Goal: Understand process/instructions: Learn how to perform a task or action

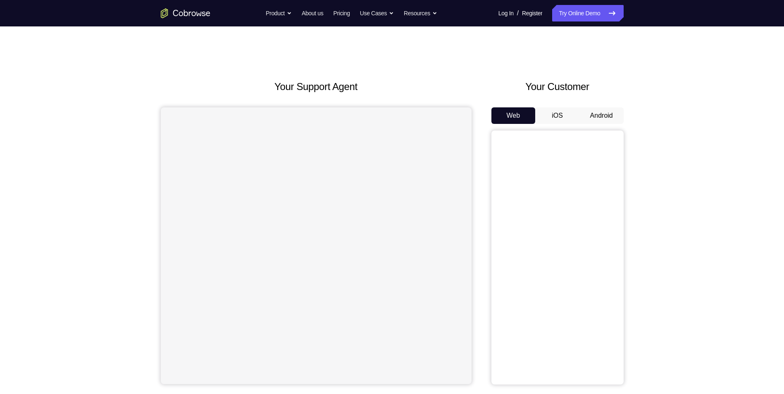
click at [614, 124] on div "Web iOS Android" at bounding box center [558, 246] width 132 height 277
click at [613, 119] on button "Android" at bounding box center [602, 116] width 44 height 17
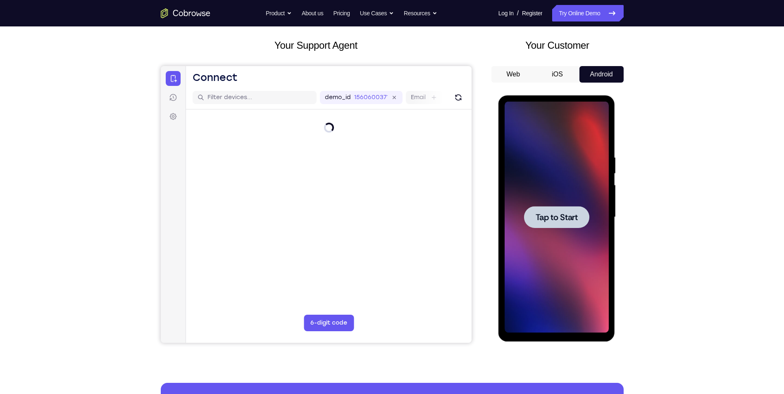
click at [569, 228] on div at bounding box center [557, 218] width 104 height 232
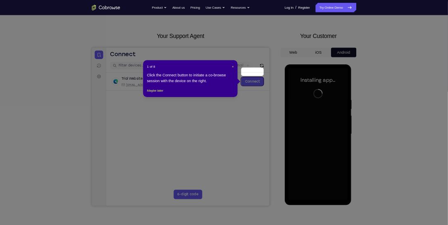
scroll to position [41, 0]
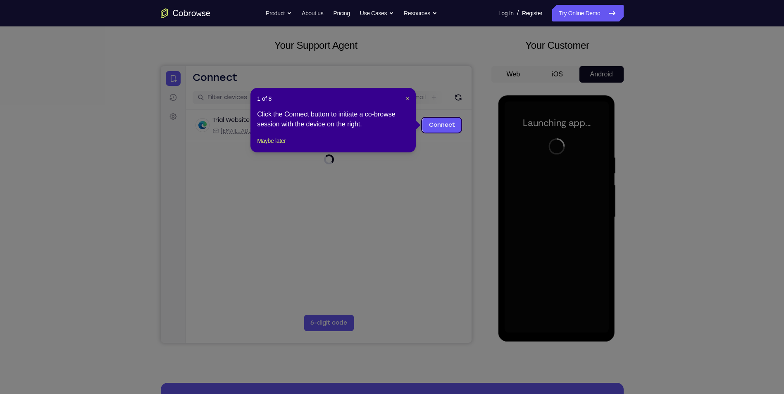
click at [410, 98] on div "1 of 8 × Click the Connect button to initiate a co-browse session with the devi…" at bounding box center [333, 120] width 165 height 65
click at [407, 98] on span "×" at bounding box center [407, 99] width 3 height 7
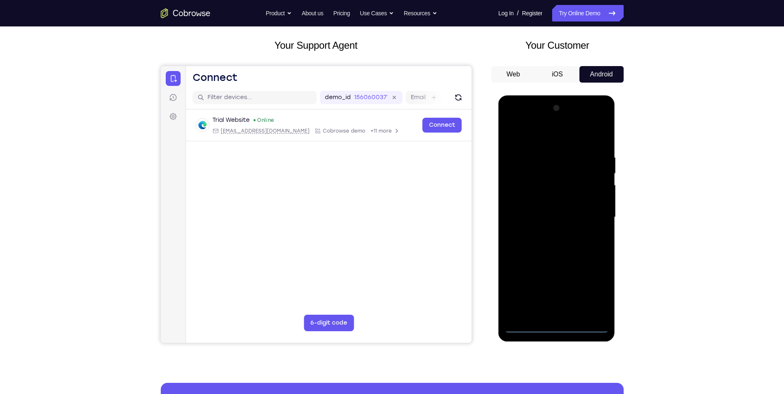
click at [559, 327] on div at bounding box center [557, 218] width 104 height 232
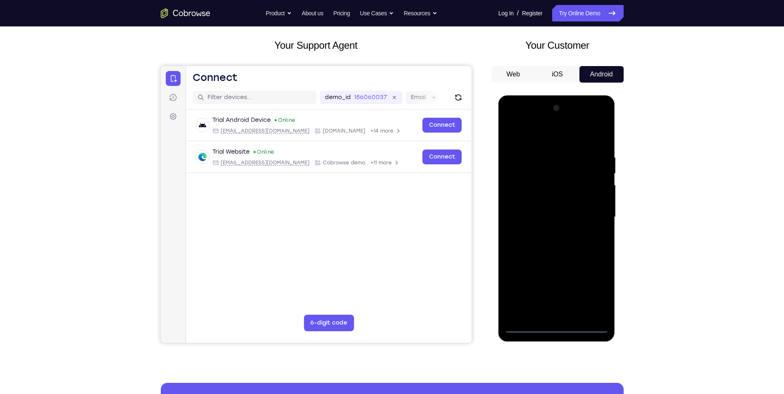
click at [591, 295] on div at bounding box center [557, 218] width 104 height 232
click at [547, 137] on div at bounding box center [557, 218] width 104 height 232
click at [594, 220] on div at bounding box center [557, 218] width 104 height 232
click at [547, 233] on div at bounding box center [557, 218] width 104 height 232
click at [553, 212] on div at bounding box center [557, 218] width 104 height 232
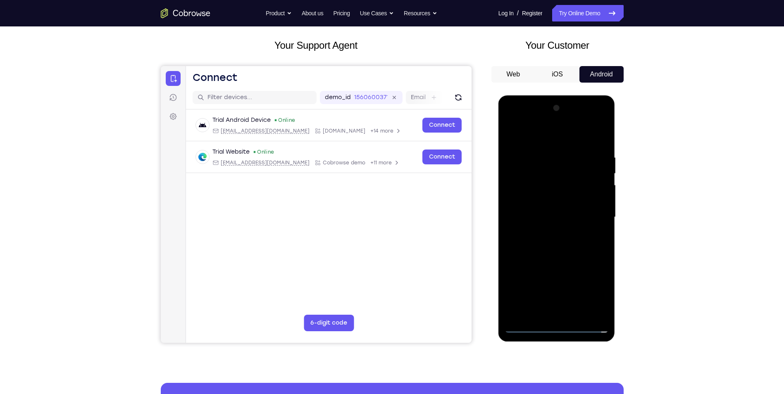
click at [550, 217] on div at bounding box center [557, 218] width 104 height 232
click at [574, 245] on div at bounding box center [557, 218] width 104 height 232
click at [578, 241] on div at bounding box center [557, 218] width 104 height 232
click at [577, 241] on div at bounding box center [557, 218] width 104 height 232
click at [563, 238] on div at bounding box center [557, 218] width 104 height 232
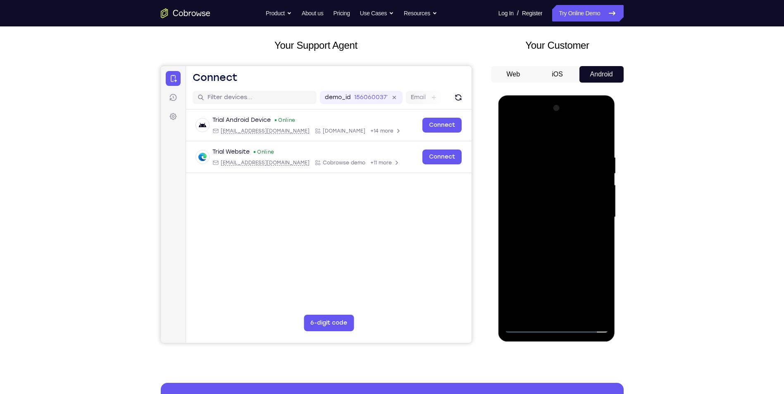
click at [565, 257] on div at bounding box center [557, 218] width 104 height 232
click at [578, 315] on div at bounding box center [557, 218] width 104 height 232
click at [576, 263] on div at bounding box center [557, 218] width 104 height 232
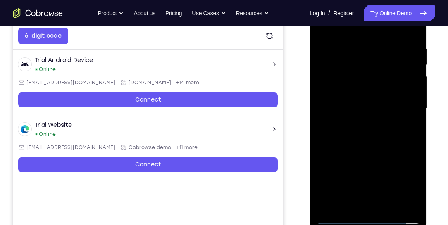
scroll to position [159, 0]
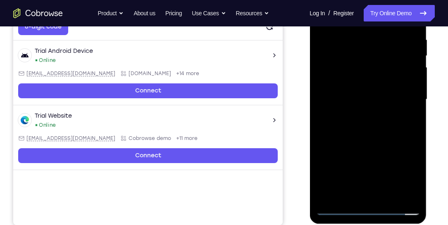
click at [370, 111] on div at bounding box center [368, 100] width 104 height 232
click at [406, 122] on div at bounding box center [368, 100] width 104 height 232
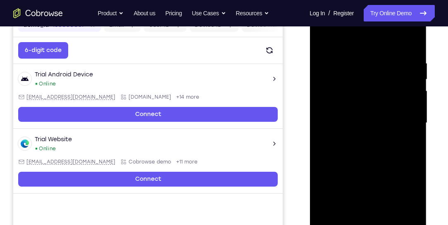
scroll to position [112, 0]
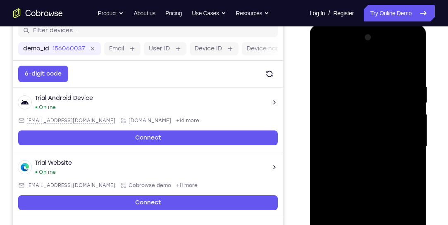
click at [343, 95] on div at bounding box center [368, 147] width 104 height 232
click at [354, 167] on div at bounding box center [368, 147] width 104 height 232
click at [349, 157] on div at bounding box center [368, 147] width 104 height 232
click at [321, 66] on div at bounding box center [368, 147] width 104 height 232
click at [366, 155] on div at bounding box center [368, 147] width 104 height 232
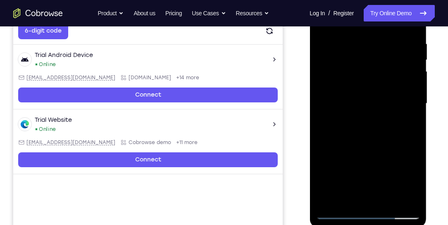
scroll to position [159, 0]
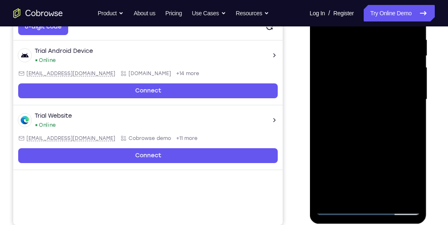
click at [354, 194] on div at bounding box center [368, 100] width 104 height 232
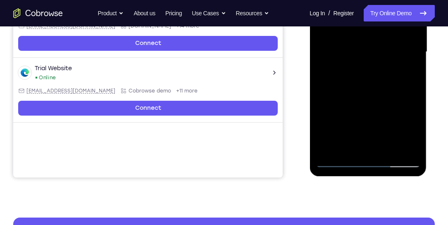
click at [409, 74] on div at bounding box center [368, 52] width 104 height 232
click at [347, 69] on div at bounding box center [368, 52] width 104 height 232
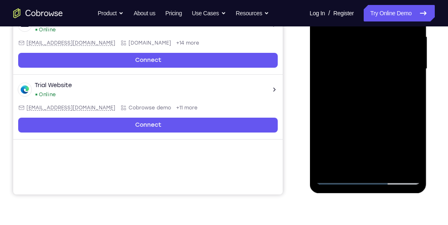
scroll to position [183, 0]
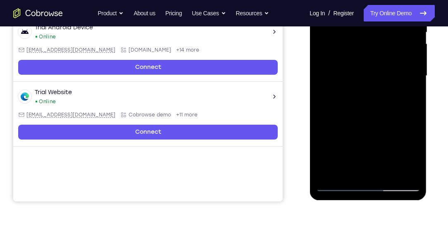
click at [404, 97] on div at bounding box center [368, 76] width 104 height 232
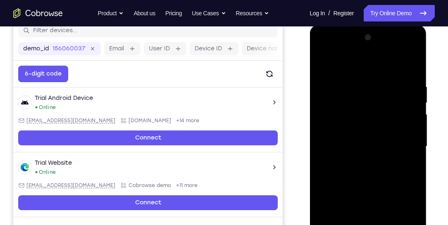
click at [406, 167] on div at bounding box center [368, 147] width 104 height 232
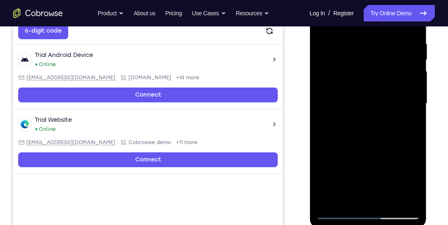
scroll to position [159, 0]
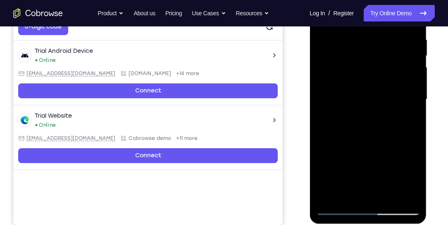
click at [409, 121] on div at bounding box center [368, 100] width 104 height 232
click at [409, 119] on div at bounding box center [368, 100] width 104 height 232
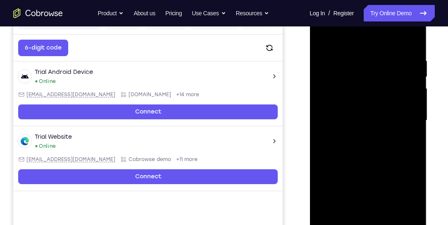
scroll to position [136, 0]
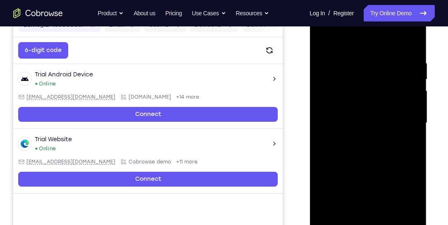
click at [323, 43] on div at bounding box center [368, 123] width 104 height 232
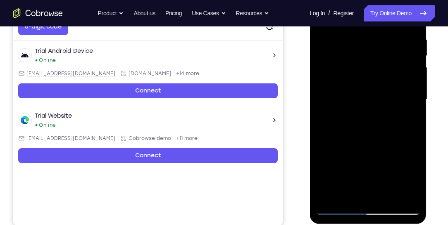
scroll to position [112, 0]
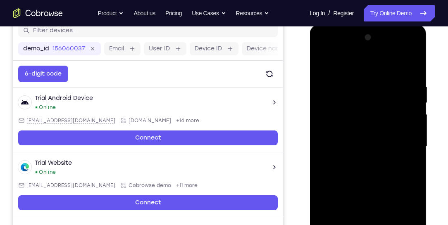
click at [323, 62] on div at bounding box center [368, 147] width 104 height 232
click at [412, 64] on div at bounding box center [368, 147] width 104 height 232
click at [328, 106] on div at bounding box center [368, 147] width 104 height 232
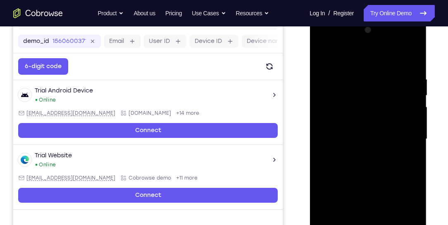
scroll to position [136, 0]
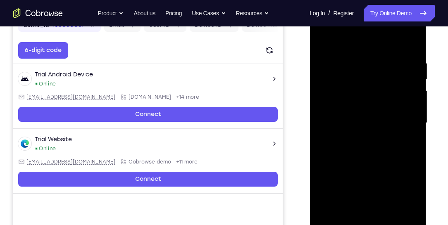
click at [408, 96] on div at bounding box center [368, 123] width 104 height 232
click at [402, 218] on div at bounding box center [368, 123] width 104 height 232
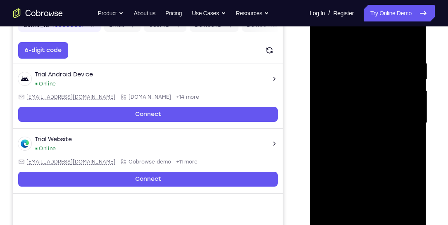
click at [325, 90] on div at bounding box center [368, 123] width 104 height 232
click at [414, 113] on div at bounding box center [368, 123] width 104 height 232
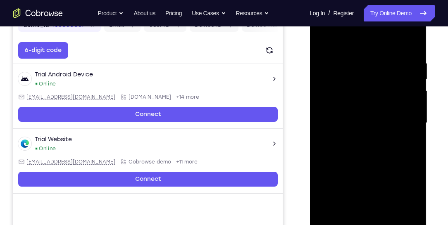
scroll to position [159, 0]
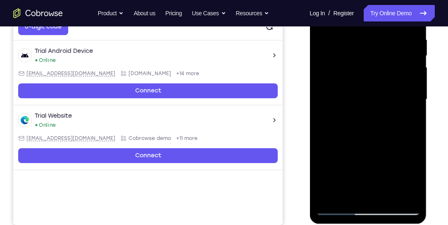
click at [370, 194] on div at bounding box center [368, 100] width 104 height 232
click at [404, 114] on div at bounding box center [368, 100] width 104 height 232
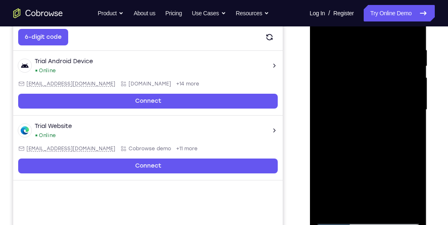
scroll to position [136, 0]
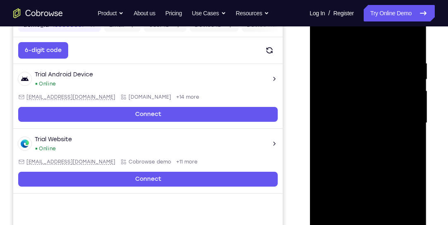
click at [326, 86] on div at bounding box center [368, 123] width 104 height 232
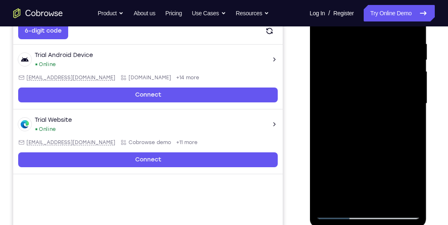
scroll to position [159, 0]
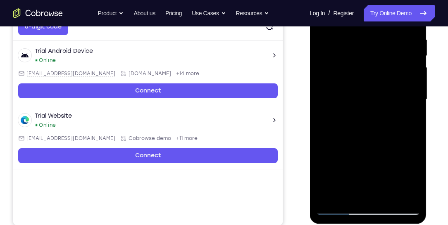
click at [410, 103] on div at bounding box center [368, 100] width 104 height 232
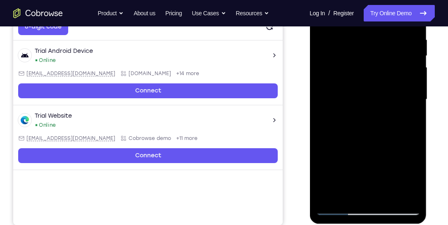
click at [366, 191] on div at bounding box center [368, 100] width 104 height 232
click at [400, 109] on div at bounding box center [368, 100] width 104 height 232
click at [387, 194] on div at bounding box center [368, 100] width 104 height 232
click at [330, 193] on div at bounding box center [368, 100] width 104 height 232
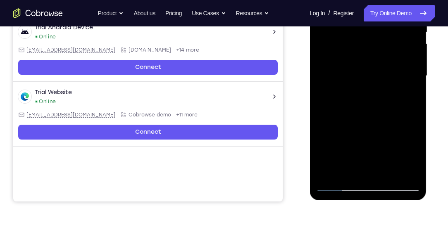
scroll to position [112, 0]
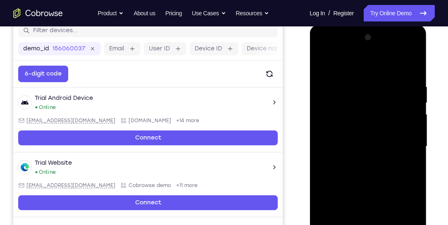
click at [325, 67] on div at bounding box center [368, 147] width 104 height 232
click at [346, 77] on div at bounding box center [368, 147] width 104 height 232
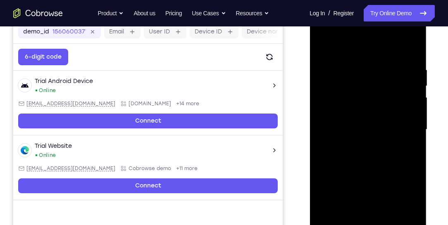
scroll to position [136, 0]
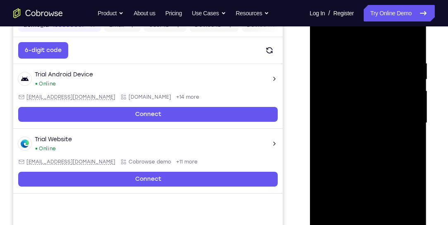
click at [415, 108] on div at bounding box center [368, 123] width 104 height 232
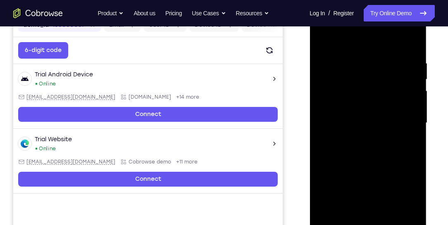
click at [324, 118] on div at bounding box center [368, 123] width 104 height 232
click at [402, 123] on div at bounding box center [368, 123] width 104 height 232
click at [413, 107] on div at bounding box center [368, 123] width 104 height 232
click at [413, 43] on div at bounding box center [368, 123] width 104 height 232
drag, startPoint x: 390, startPoint y: 61, endPoint x: 327, endPoint y: 60, distance: 62.9
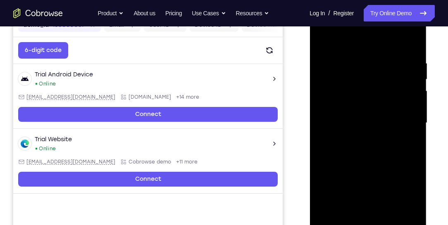
click at [327, 60] on div at bounding box center [368, 123] width 104 height 232
click at [413, 60] on div at bounding box center [368, 123] width 104 height 232
click at [414, 95] on div at bounding box center [368, 123] width 104 height 232
click at [413, 44] on div at bounding box center [368, 123] width 104 height 232
drag, startPoint x: 394, startPoint y: 55, endPoint x: 617, endPoint y: 60, distance: 222.9
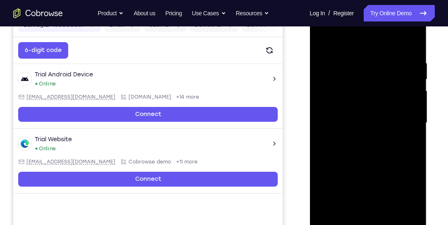
click at [310, 60] on html "Online web based iOS Simulators and Android Emulators. Run iPhone, iPad, Mobile…" at bounding box center [369, 125] width 118 height 248
drag, startPoint x: 388, startPoint y: 52, endPoint x: 335, endPoint y: 57, distance: 53.6
click at [338, 56] on div at bounding box center [368, 123] width 104 height 232
